Goal: Task Accomplishment & Management: Manage account settings

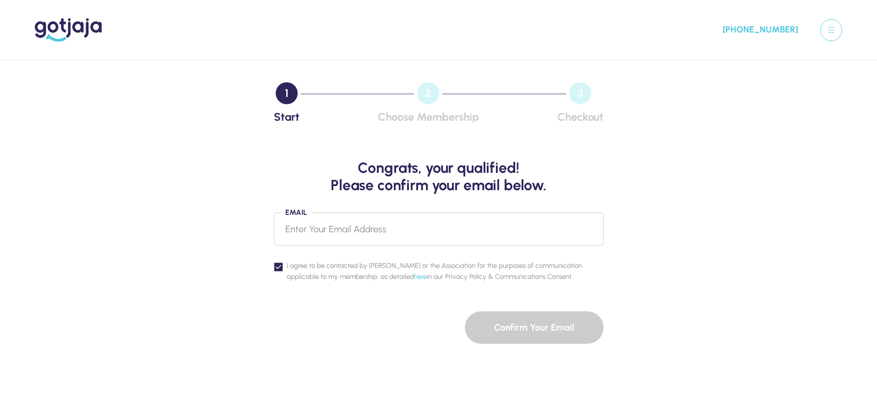
click at [312, 227] on input "Email" at bounding box center [439, 229] width 330 height 33
type input "[PERSON_NAME][EMAIL_ADDRESS][DOMAIN_NAME]"
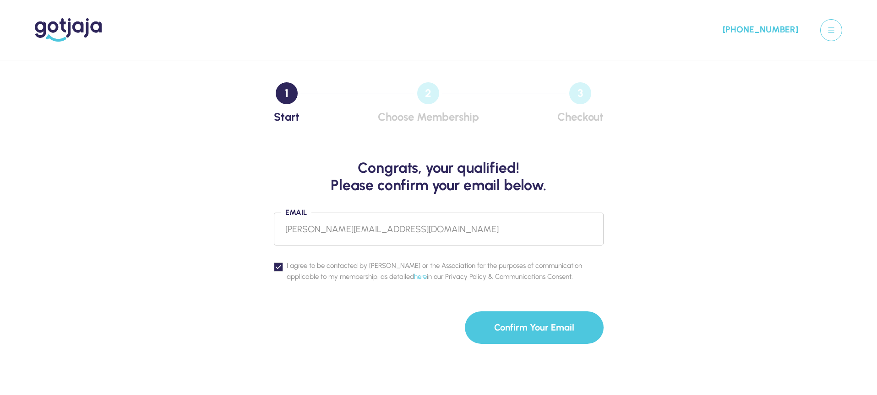
click at [534, 327] on button "Confirm Your Email" at bounding box center [534, 328] width 139 height 32
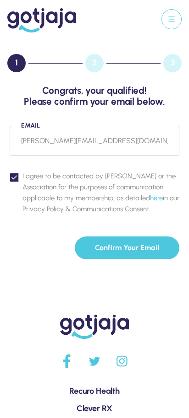
click at [120, 247] on button "Confirm Your Email" at bounding box center [127, 248] width 104 height 23
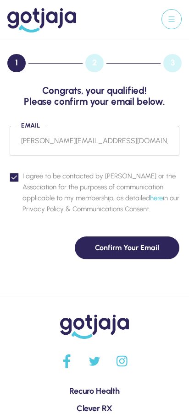
click at [168, 19] on icon at bounding box center [171, 19] width 6 height 0
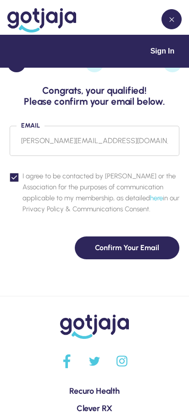
click at [166, 54] on span "Sign In" at bounding box center [162, 51] width 24 height 8
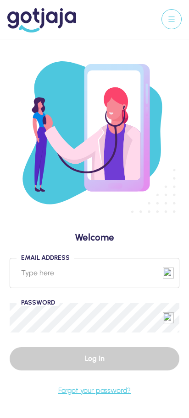
click at [65, 273] on input "Email Address" at bounding box center [94, 273] width 169 height 30
click at [54, 271] on input "Email Address" at bounding box center [94, 273] width 169 height 30
type input "[EMAIL_ADDRESS][DOMAIN_NAME]"
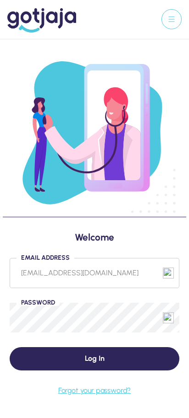
scroll to position [137, 0]
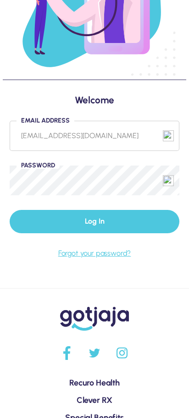
click at [88, 227] on button "Log In" at bounding box center [94, 221] width 169 height 23
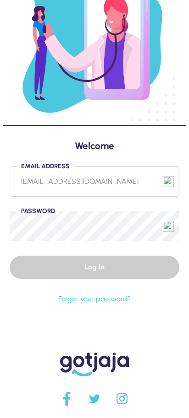
scroll to position [46, 0]
